Goal: Transaction & Acquisition: Purchase product/service

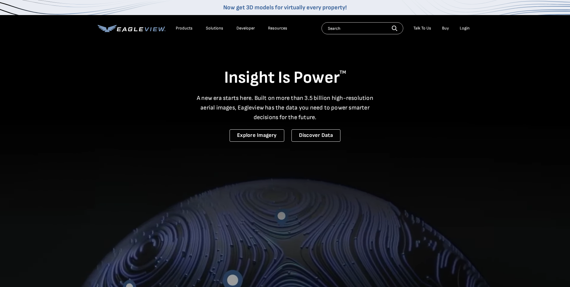
click at [464, 31] on div "Login" at bounding box center [465, 28] width 10 height 5
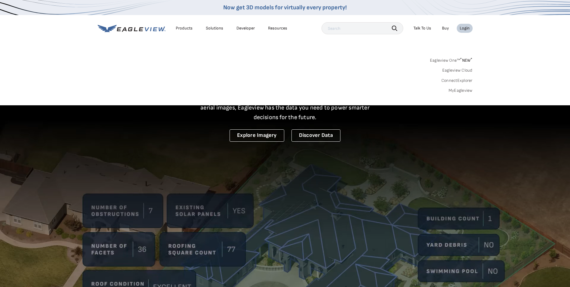
click at [457, 90] on link "MyEagleview" at bounding box center [461, 90] width 24 height 5
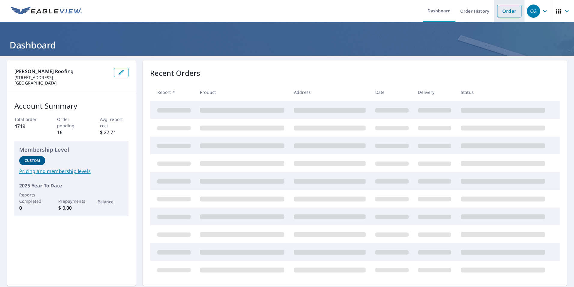
click at [498, 15] on link "Order" at bounding box center [510, 11] width 24 height 13
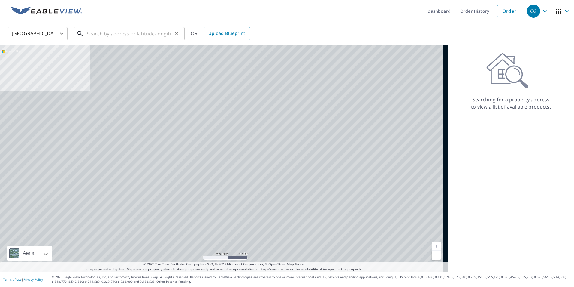
click at [153, 30] on input "text" at bounding box center [130, 33] width 86 height 17
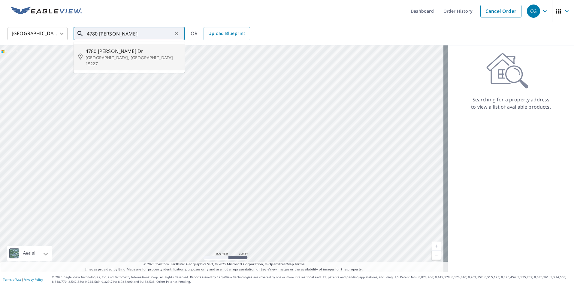
click at [137, 52] on span "4780 Giese Dr" at bounding box center [133, 50] width 94 height 7
type input "4780 Giese Dr Pittsburgh, PA 15227"
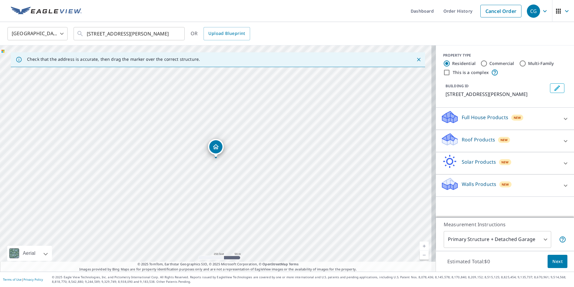
click at [468, 140] on p "Roof Products" at bounding box center [478, 139] width 33 height 7
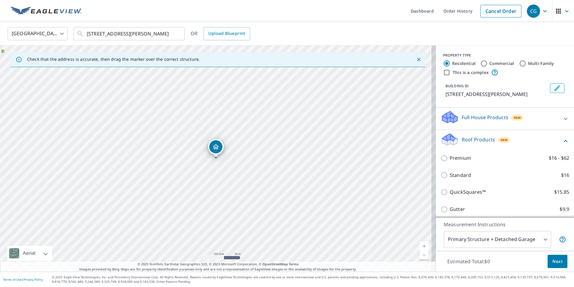
click at [455, 163] on div "Premium $16 - $62" at bounding box center [505, 157] width 129 height 17
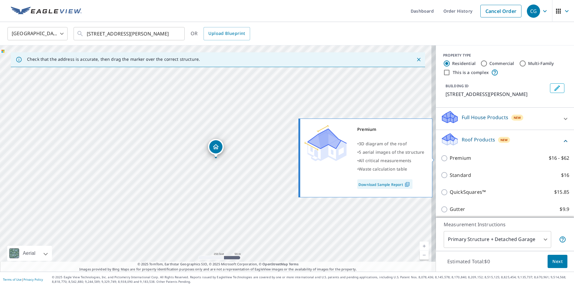
click at [451, 157] on p "Premium" at bounding box center [460, 158] width 21 height 8
click at [450, 157] on input "Premium $16 - $62" at bounding box center [445, 157] width 9 height 7
checkbox input "true"
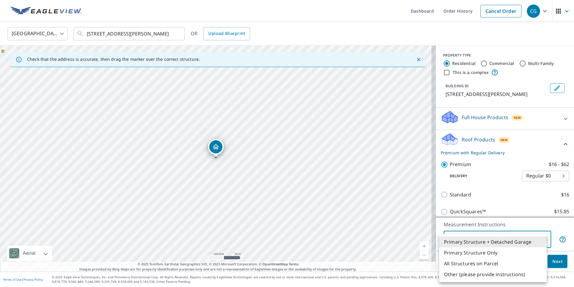
click at [477, 237] on body "CG CG Dashboard Order History Cancel Order CG United States US ​ 4780 Giese Dr …" at bounding box center [287, 143] width 574 height 287
click at [477, 254] on li "Primary Structure Only" at bounding box center [494, 252] width 108 height 11
type input "2"
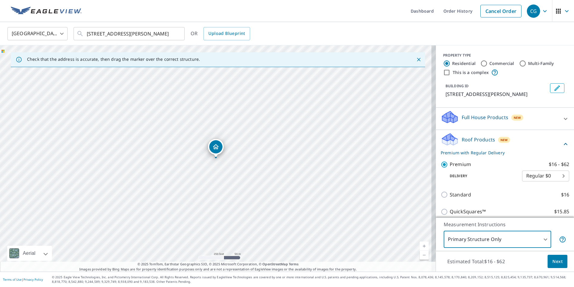
click at [553, 260] on span "Next" at bounding box center [558, 261] width 10 height 8
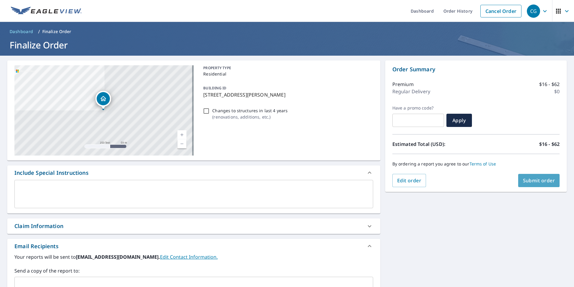
click at [523, 176] on button "Submit order" at bounding box center [540, 180] width 42 height 13
checkbox input "true"
